Goal: Information Seeking & Learning: Understand process/instructions

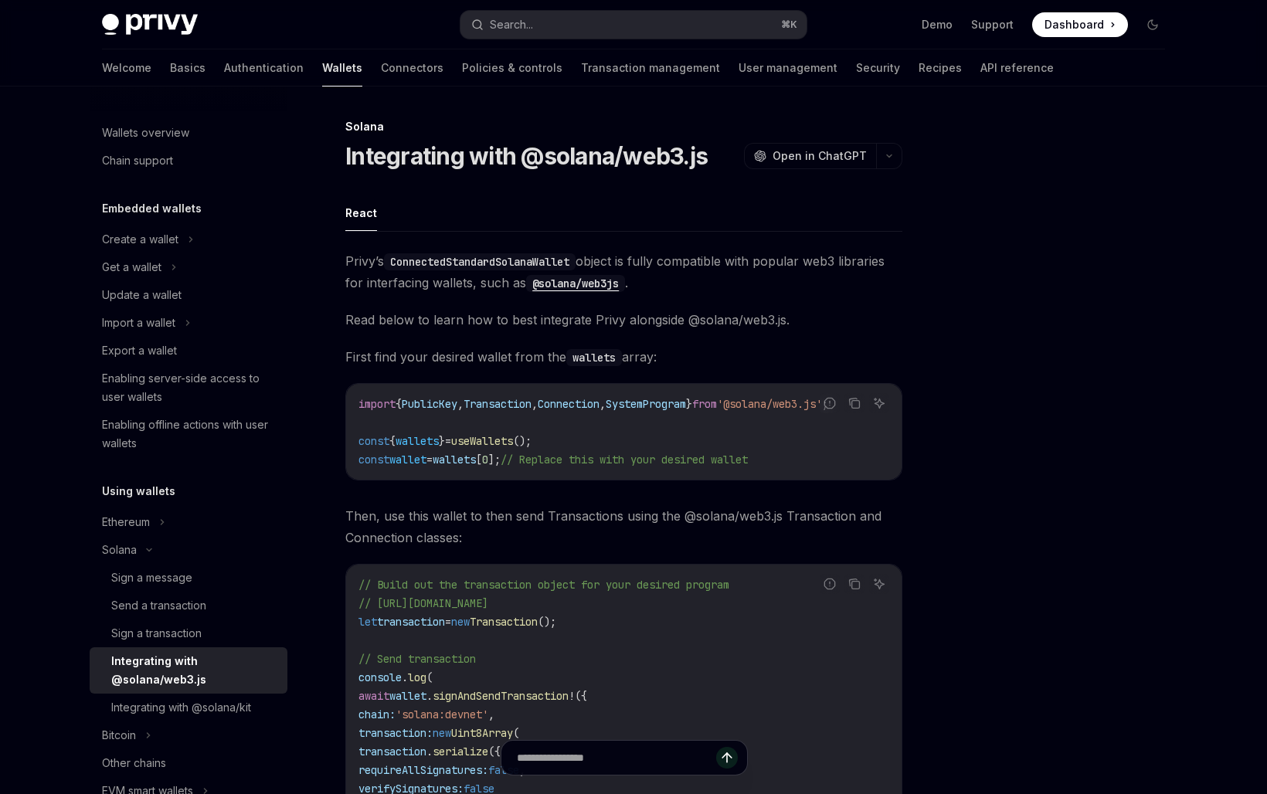
scroll to position [160, 0]
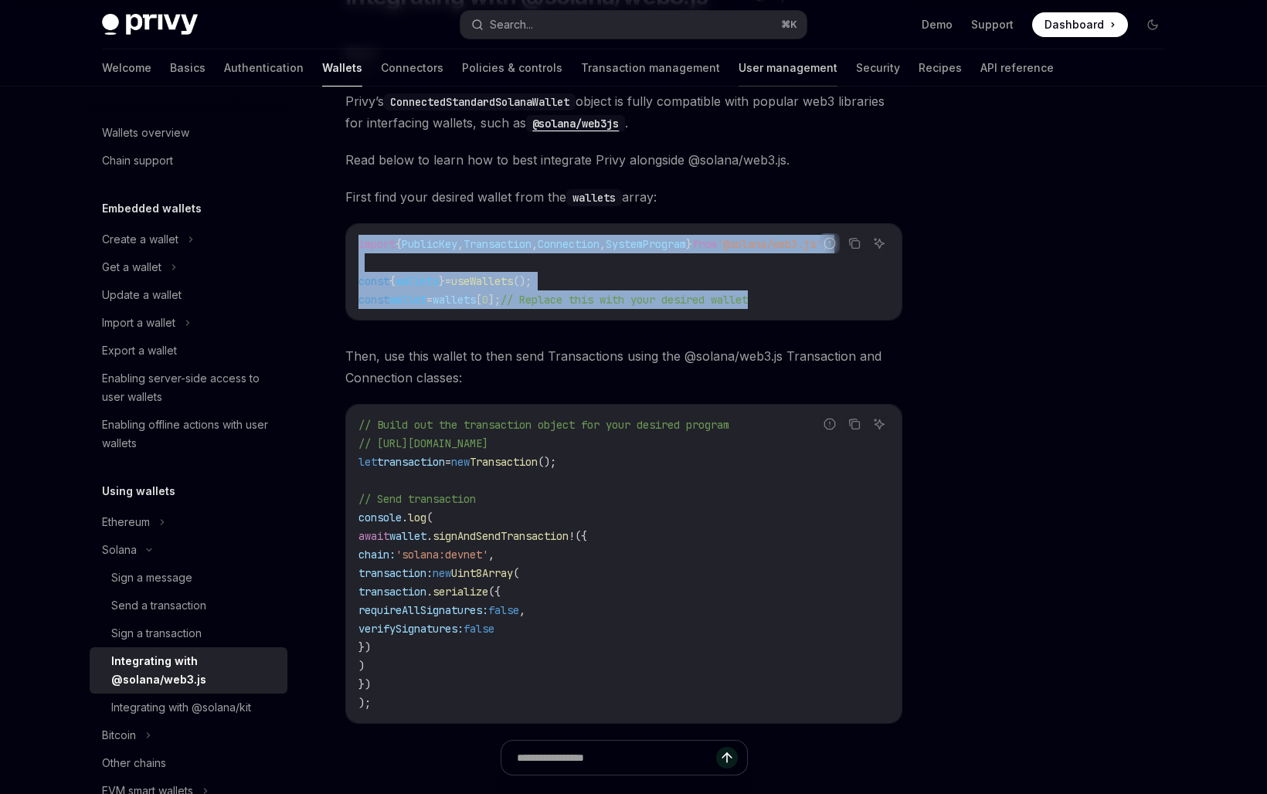
click at [739, 56] on link "User management" at bounding box center [788, 67] width 99 height 37
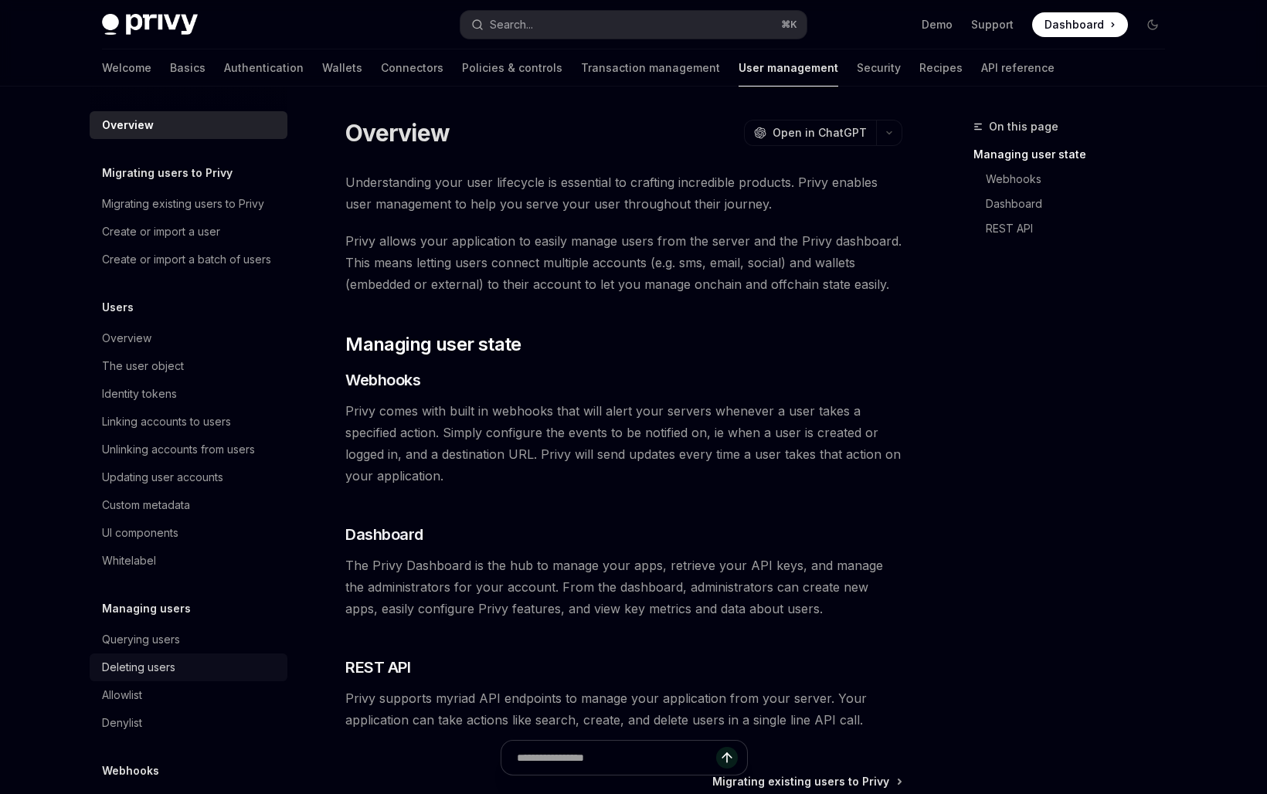
scroll to position [80, 0]
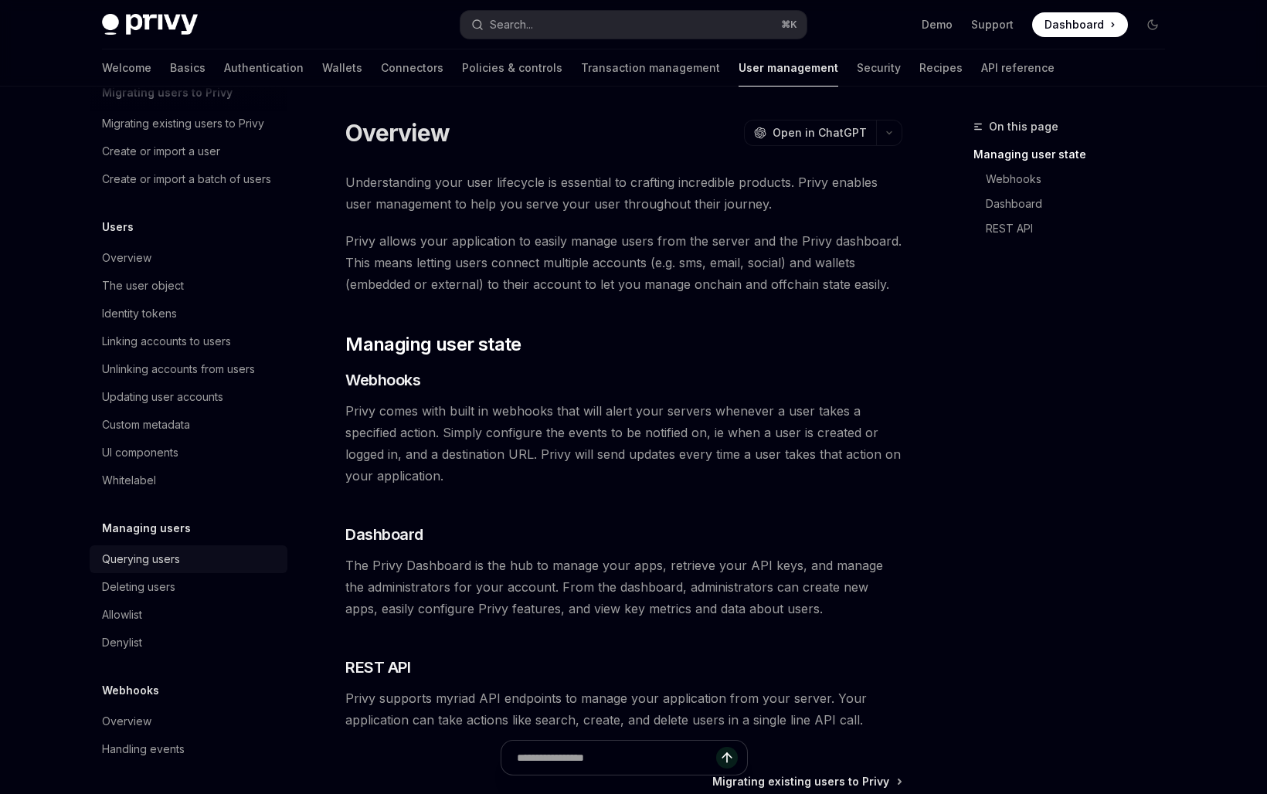
click at [166, 563] on div "Querying users" at bounding box center [141, 559] width 78 height 19
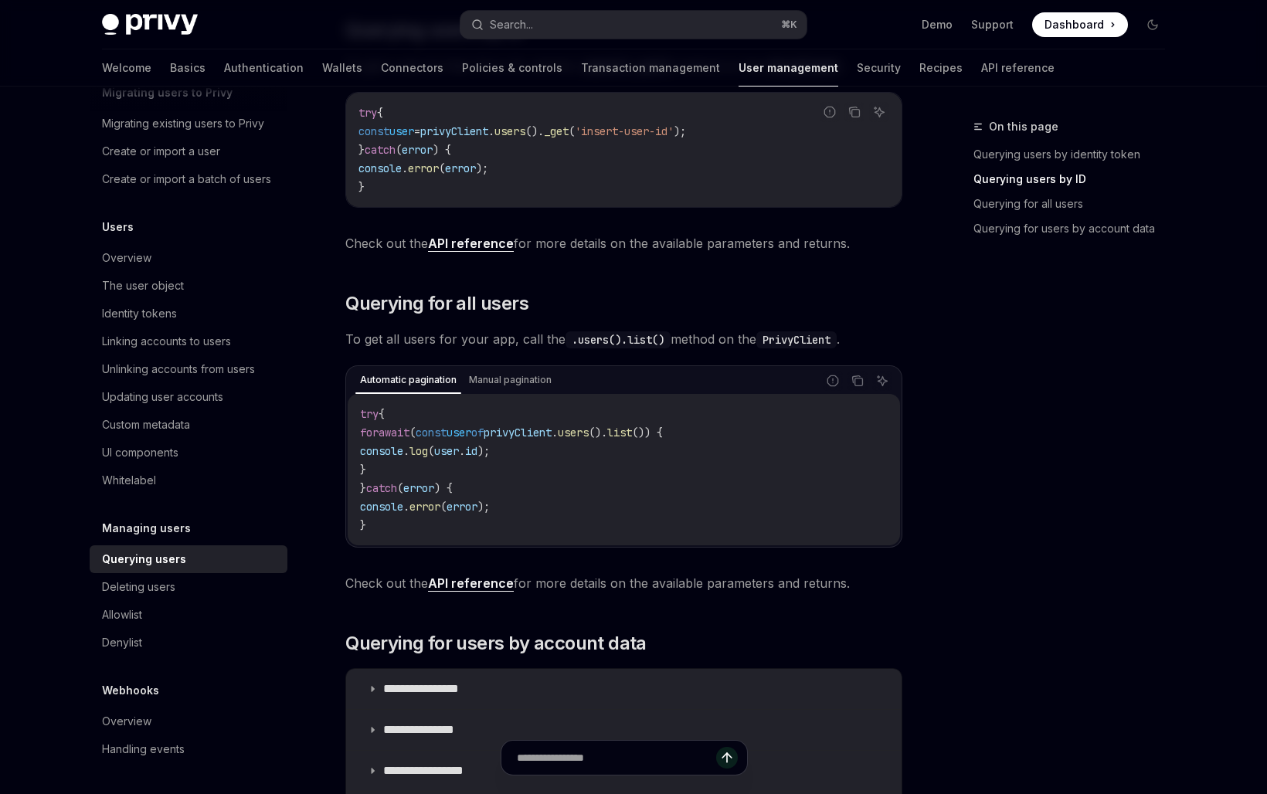
scroll to position [531, 0]
click at [508, 396] on div "try { for await ( const user of privyClient . users (). list ()) { console . lo…" at bounding box center [624, 470] width 552 height 151
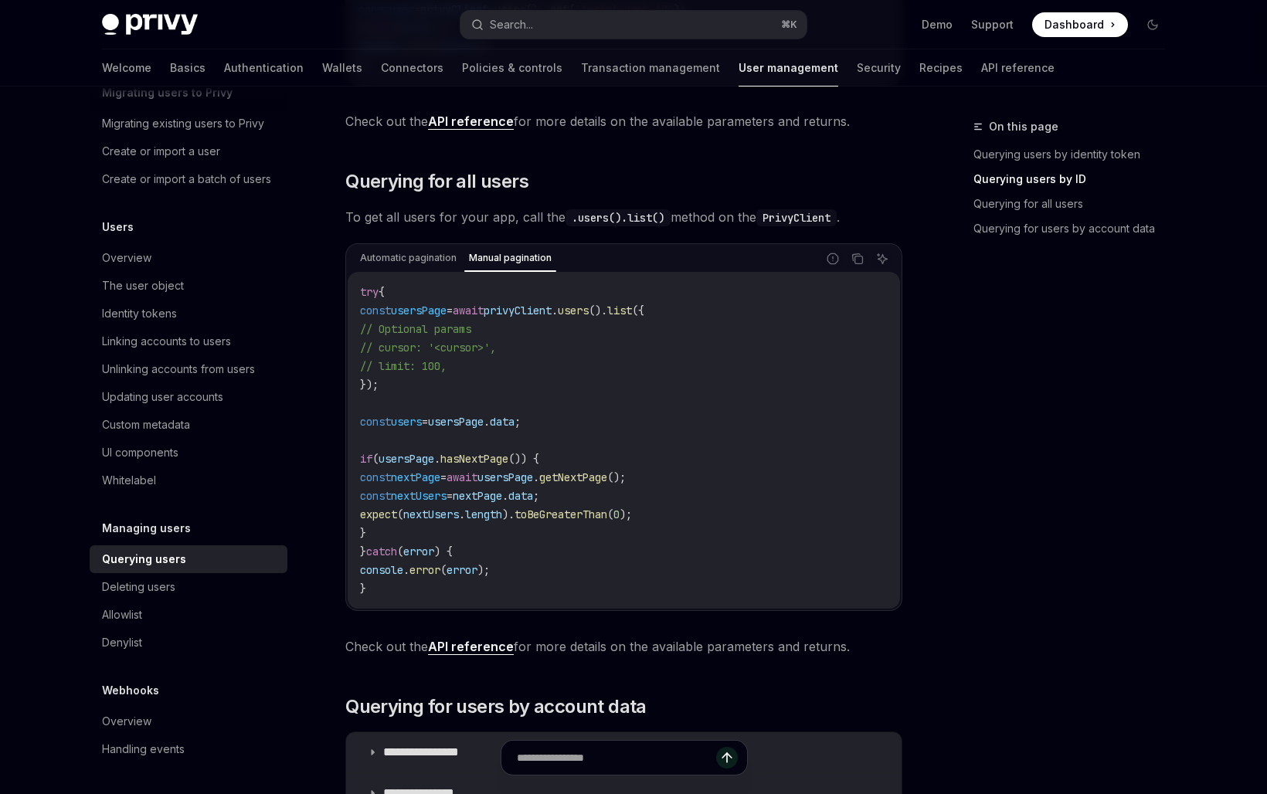
scroll to position [654, 0]
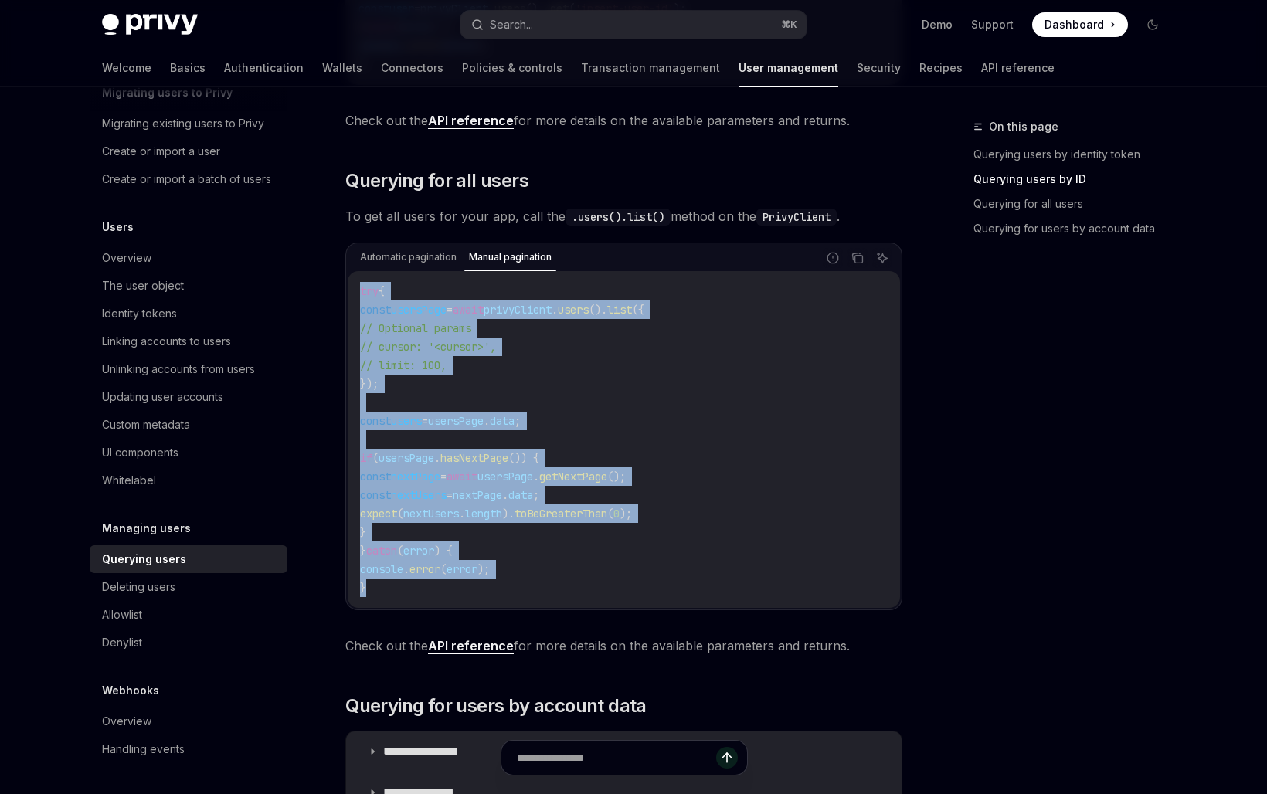
drag, startPoint x: 386, startPoint y: 588, endPoint x: 341, endPoint y: 274, distance: 317.0
click at [341, 276] on div "Managing users Querying users OpenAI Open in ChatGPT OpenAI Open in ChatGPT Pri…" at bounding box center [479, 472] width 853 height 2019
copy code "try { const usersPage = await privyClient . users (). list ({ // Optional param…"
click at [473, 650] on link "API reference" at bounding box center [471, 646] width 86 height 16
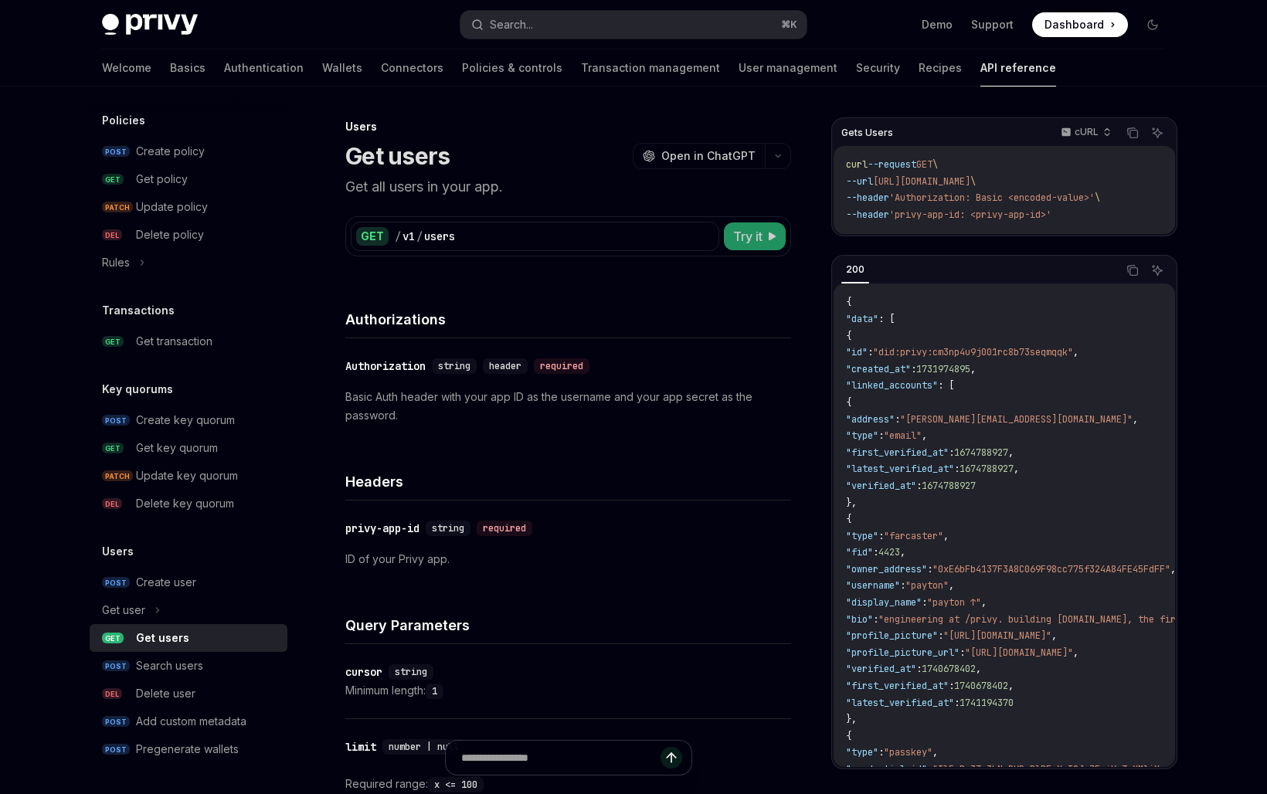
click at [759, 231] on span "Try it" at bounding box center [747, 236] width 29 height 19
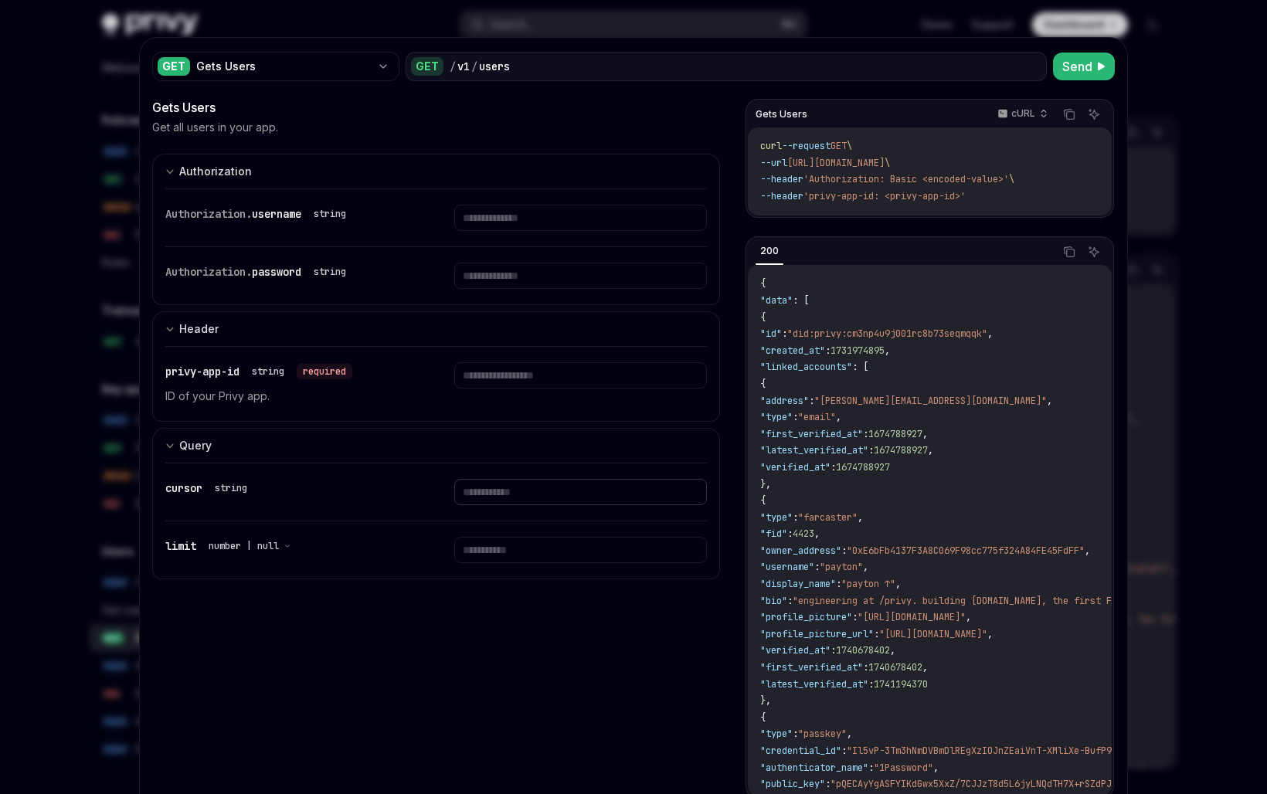
click at [534, 501] on input "text" at bounding box center [580, 492] width 252 height 26
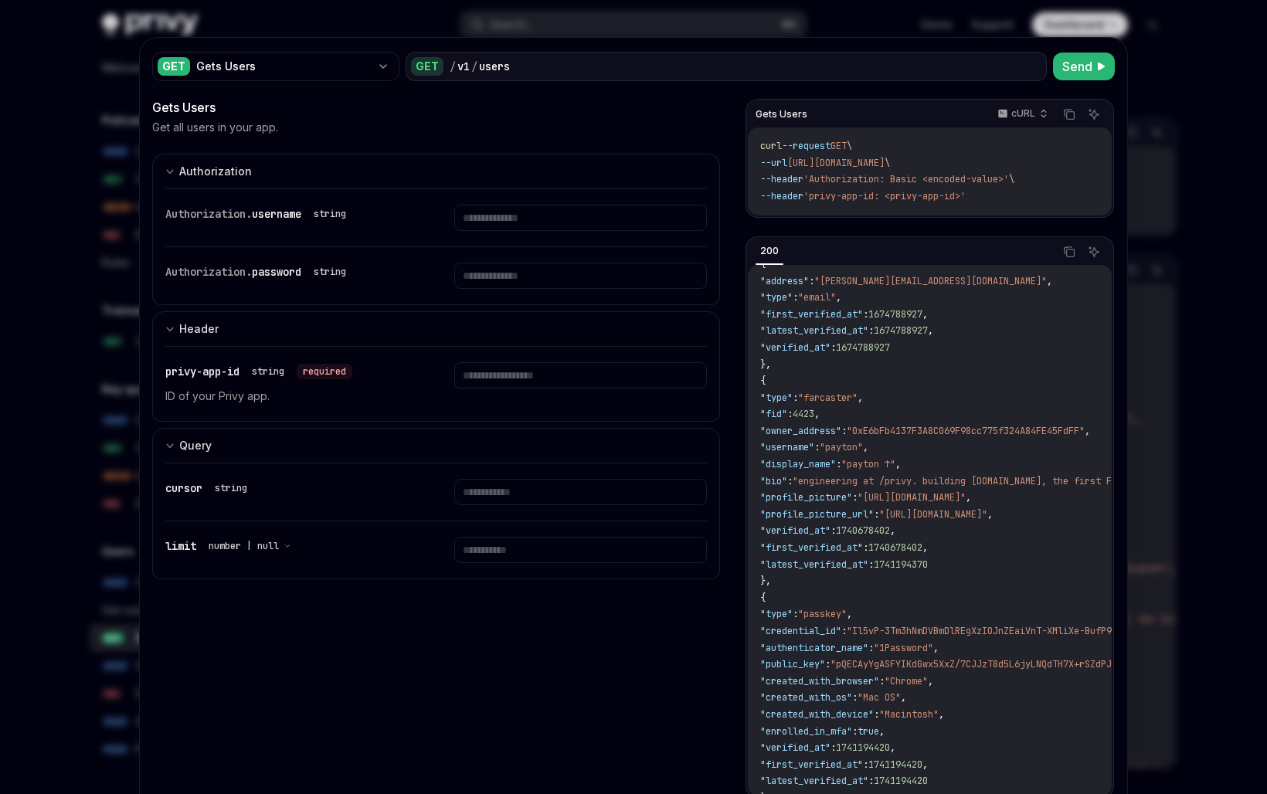
click at [952, 413] on code "{ "data" : [ { "id" : "did:privy:cm3np4u9j001rc8b73seqmqqk" , "created_at" : 17…" at bounding box center [1142, 590] width 764 height 868
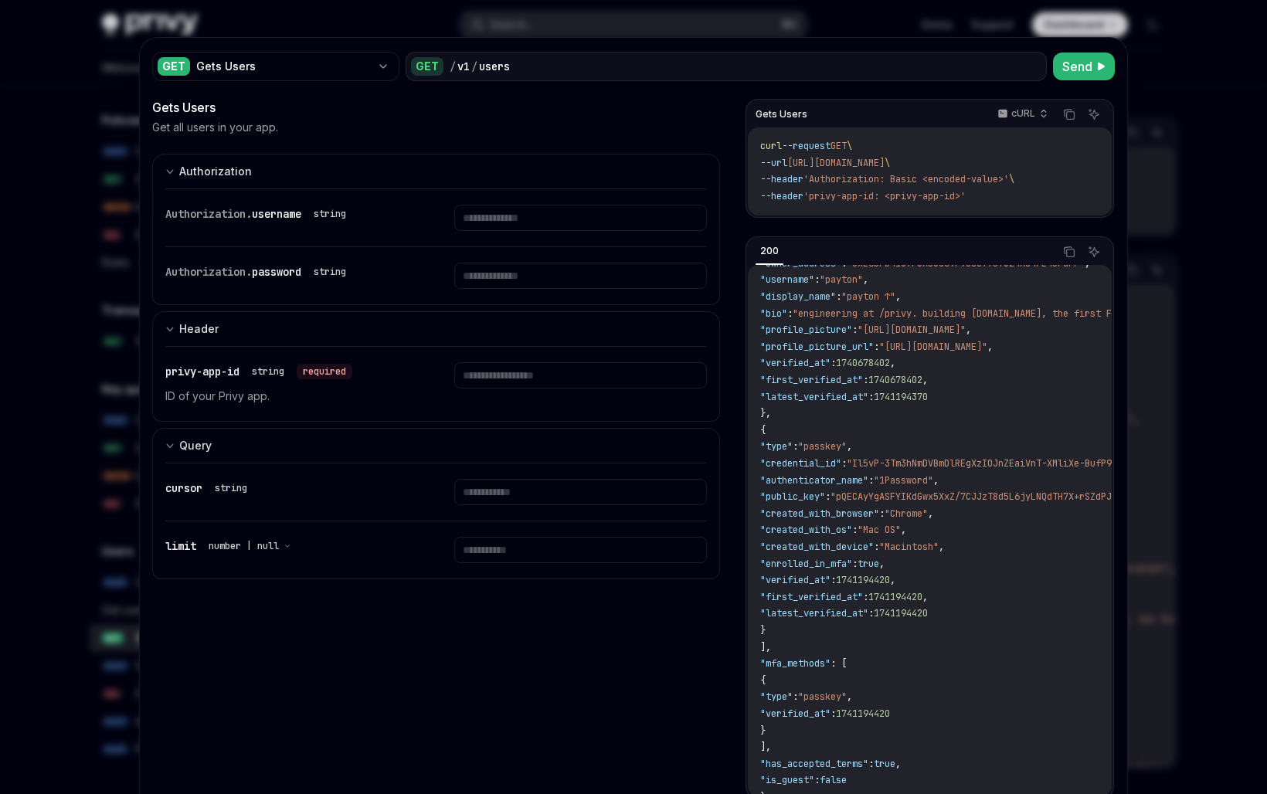
scroll to position [353, 0]
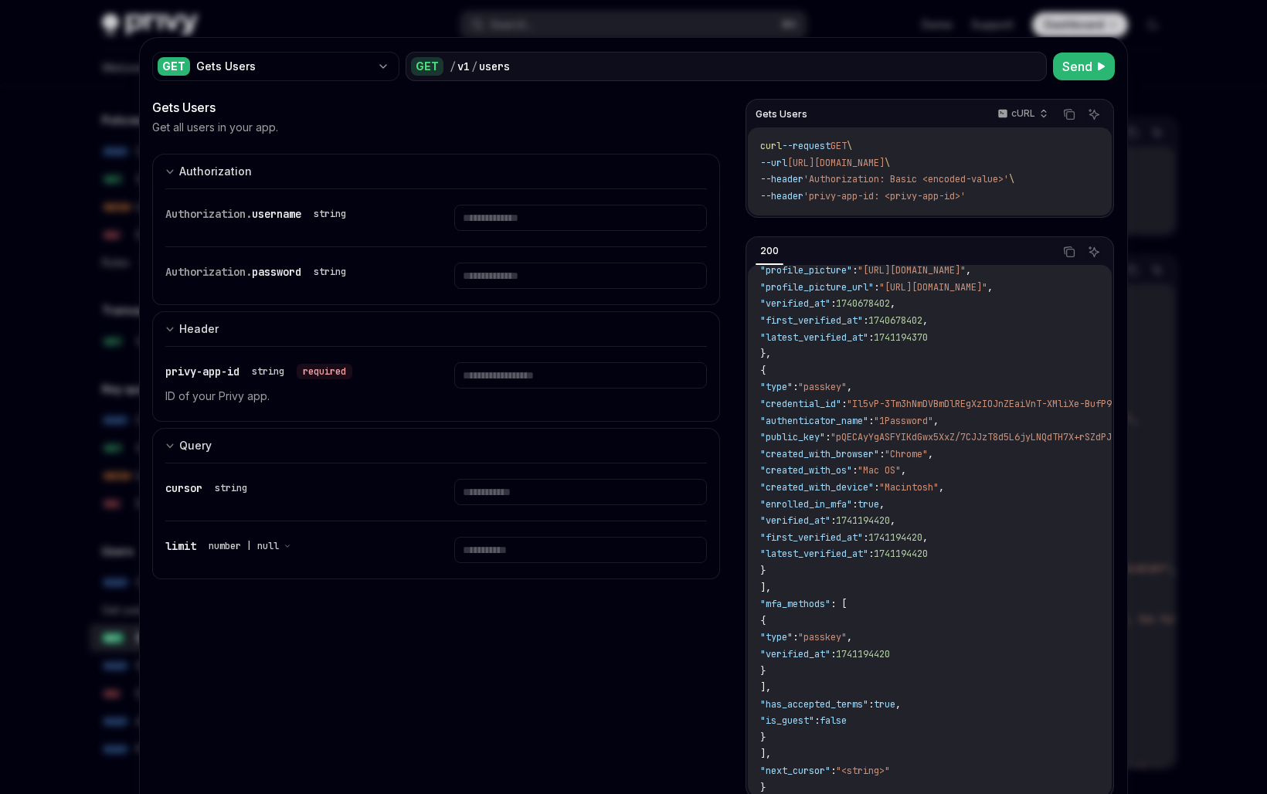
click at [855, 532] on span ""first_verified_at"" at bounding box center [811, 538] width 103 height 12
click at [862, 474] on code "{ "data" : [ { "id" : "did:privy:cm3np4u9j001rc8b73seqmqqk" , "created_at" : 17…" at bounding box center [1142, 363] width 764 height 868
click at [861, 448] on span ""created_with_browser"" at bounding box center [819, 454] width 119 height 12
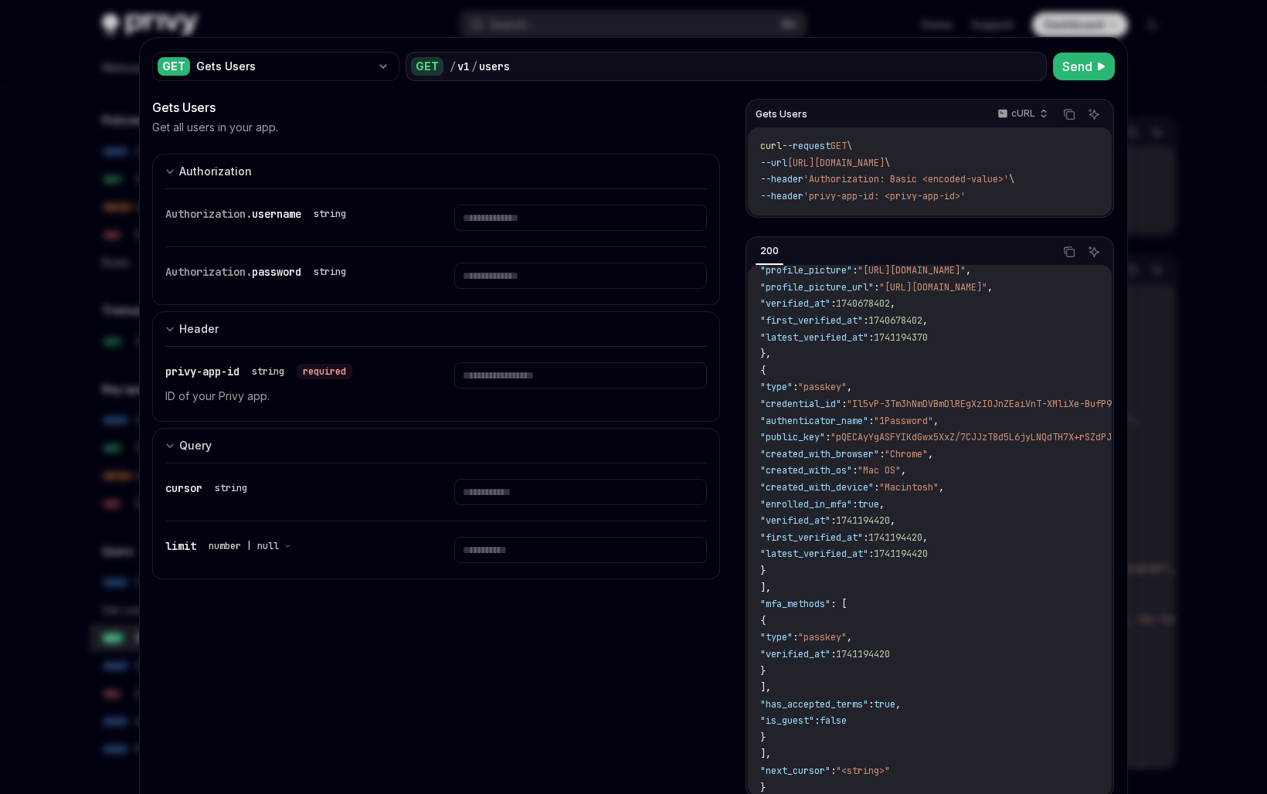
click at [861, 448] on span ""created_with_browser"" at bounding box center [819, 454] width 119 height 12
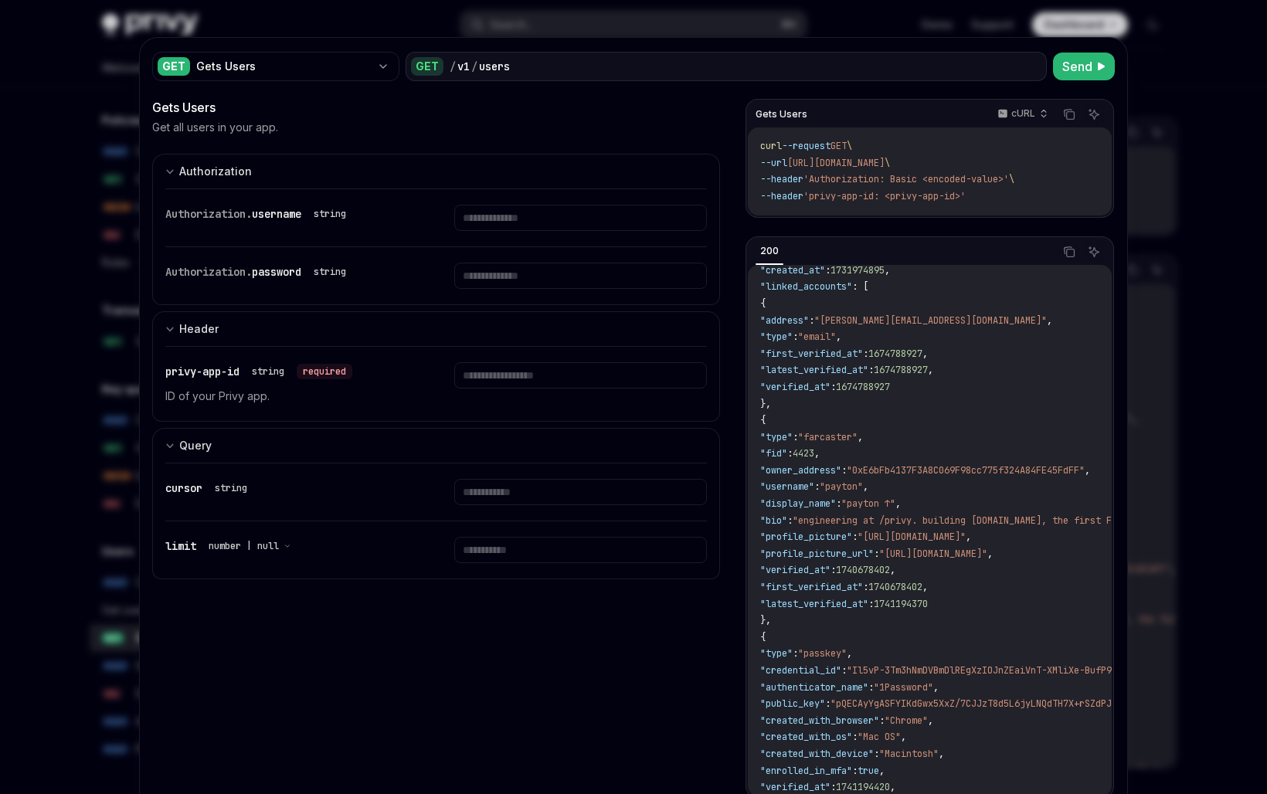
scroll to position [0, 0]
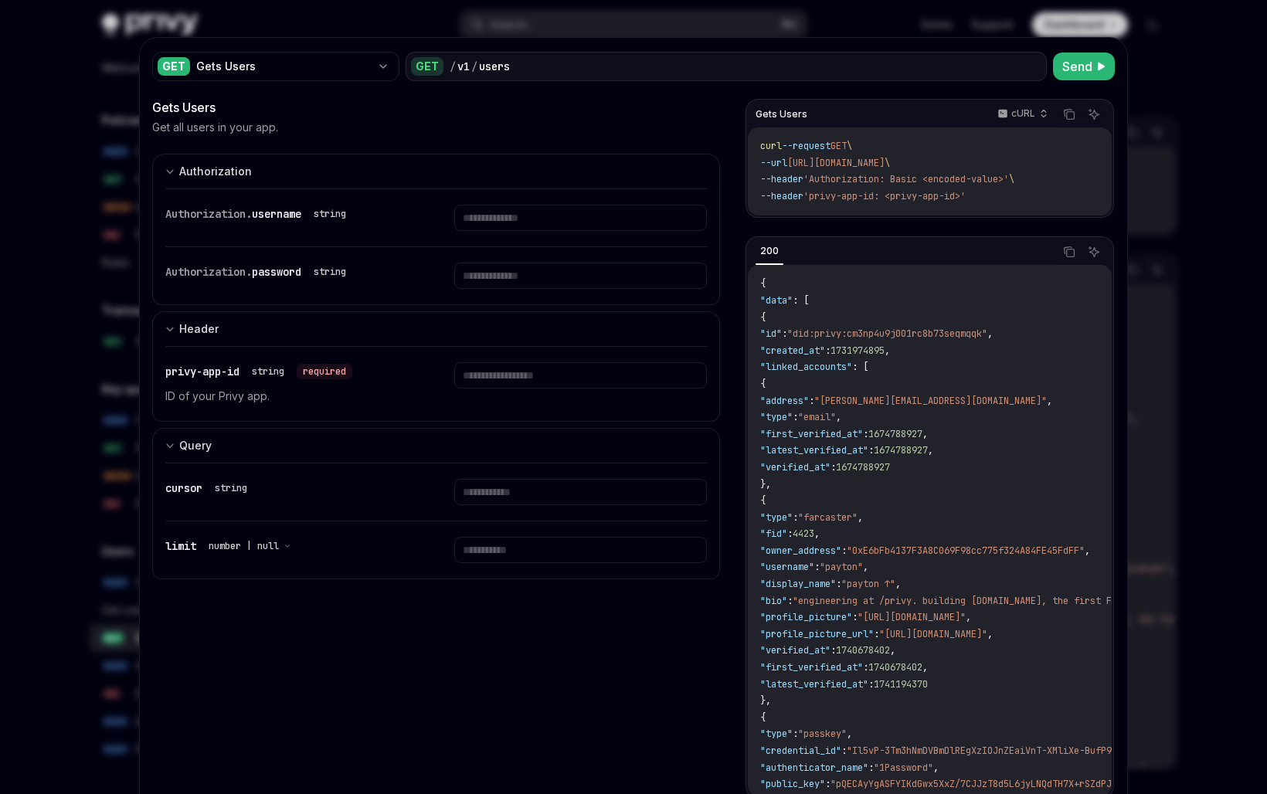
click at [103, 505] on div at bounding box center [633, 397] width 1267 height 794
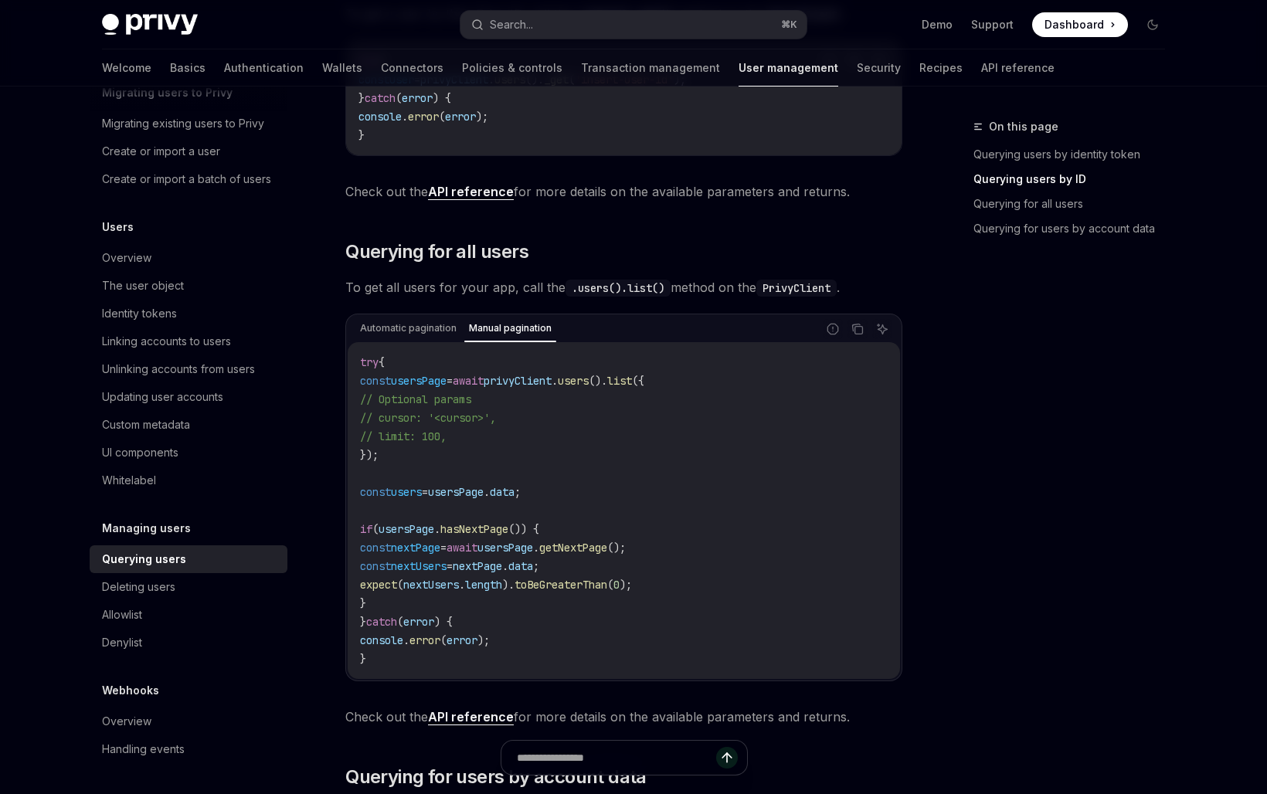
scroll to position [654, 0]
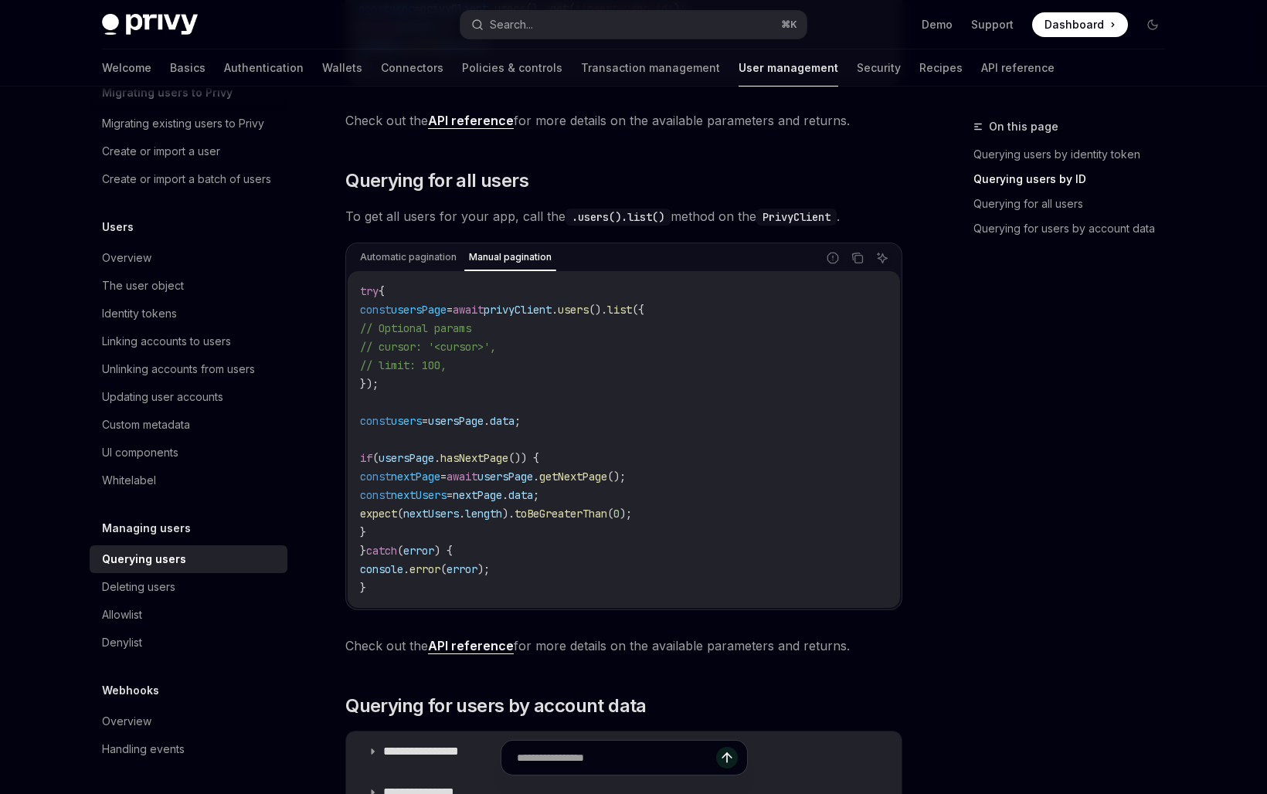
type textarea "*"
